Goal: Check status: Check status

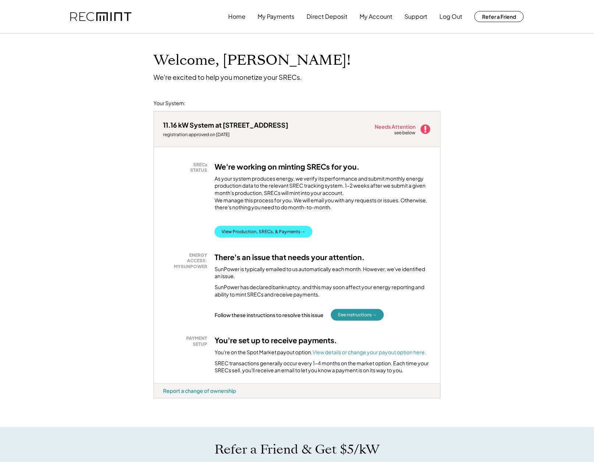
click at [227, 237] on button "View Production, SRECs, & Payments →" at bounding box center [263, 232] width 98 height 12
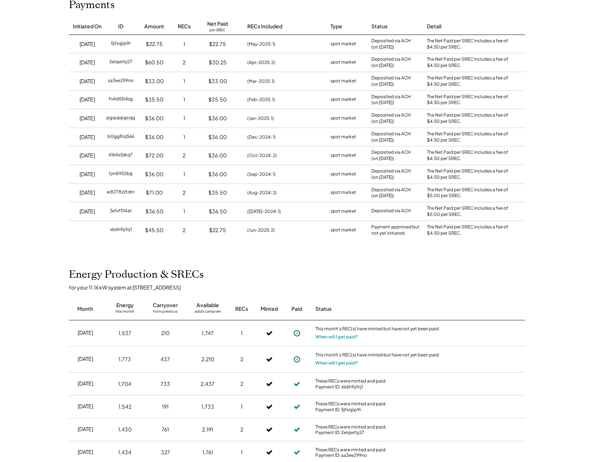
scroll to position [98, 0]
click at [337, 384] on div "These RECs were minted and paid. Payment ID: xb6h9y1nj1" at bounding box center [377, 384] width 125 height 11
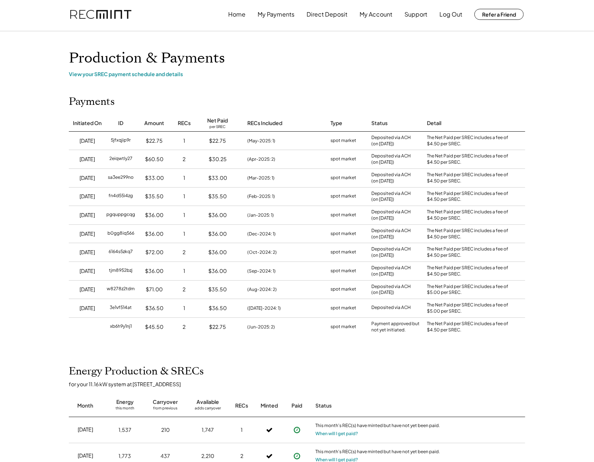
scroll to position [0, 0]
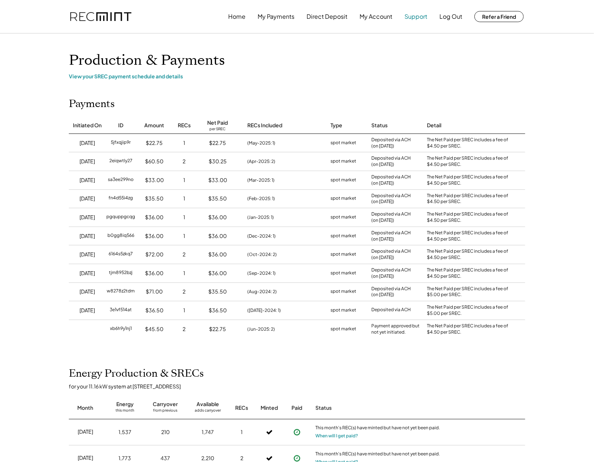
click at [415, 17] on button "Support" at bounding box center [415, 16] width 23 height 15
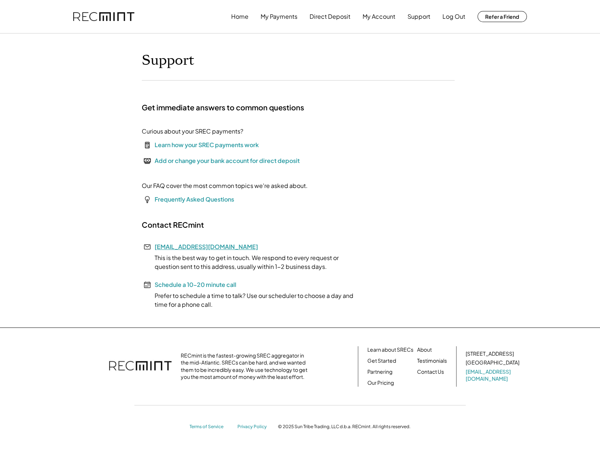
click at [193, 247] on link "[EMAIL_ADDRESS][DOMAIN_NAME]" at bounding box center [206, 247] width 103 height 8
click at [274, 18] on button "My Payments" at bounding box center [278, 16] width 37 height 15
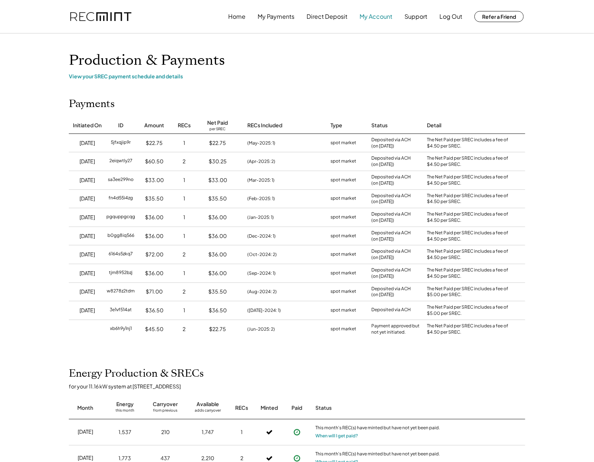
click at [376, 18] on button "My Account" at bounding box center [375, 16] width 33 height 15
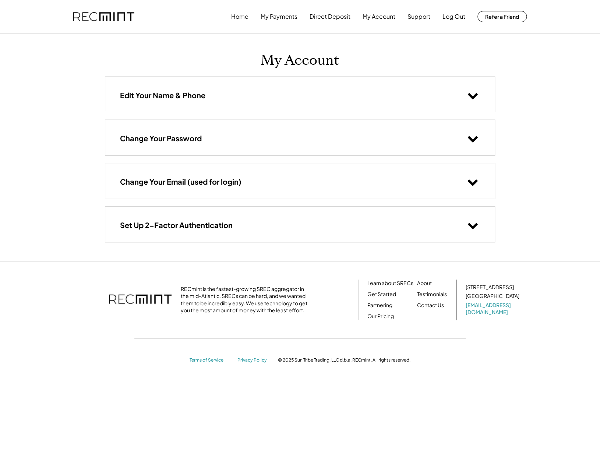
click at [472, 94] on icon at bounding box center [472, 95] width 11 height 11
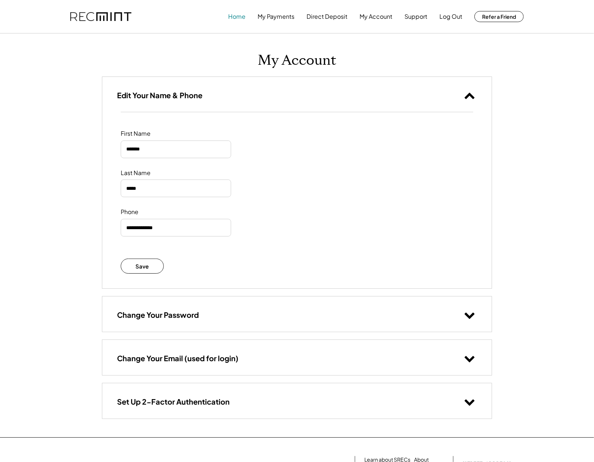
click at [238, 15] on button "Home" at bounding box center [236, 16] width 17 height 15
